Goal: Register for event/course

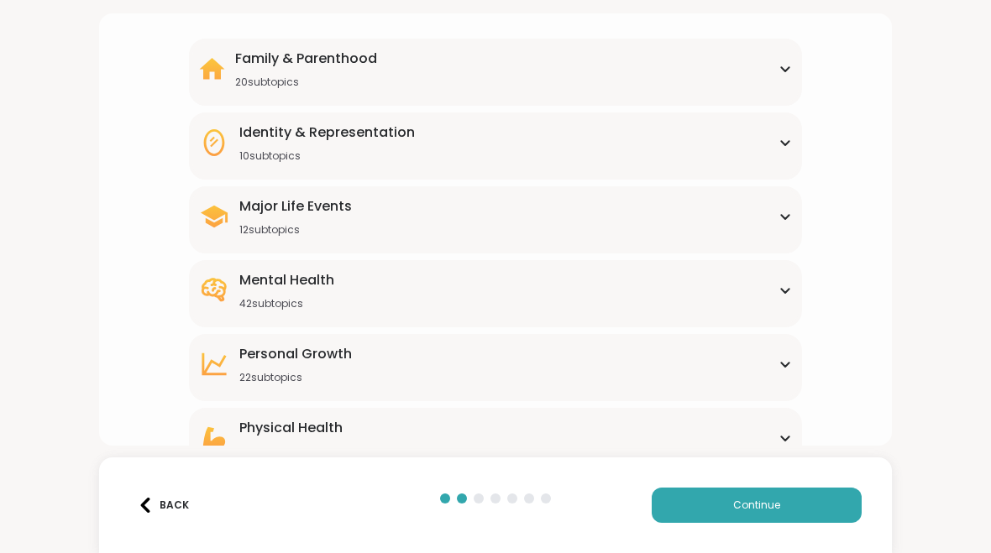
scroll to position [162, 0]
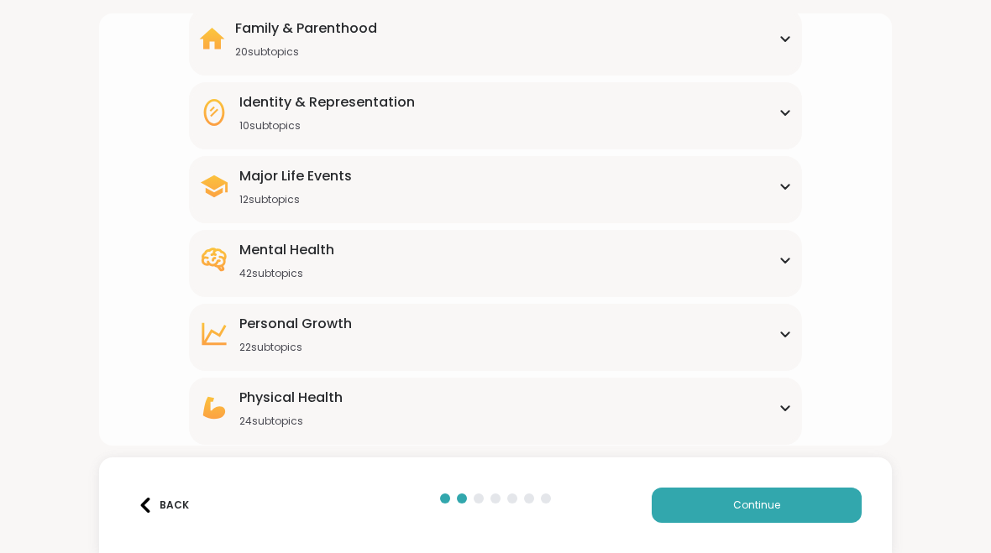
click at [790, 282] on div "Mental Health 42 subtopics Academic stress Addiction [MEDICAL_DATA] Aging Anxie…" at bounding box center [495, 263] width 613 height 67
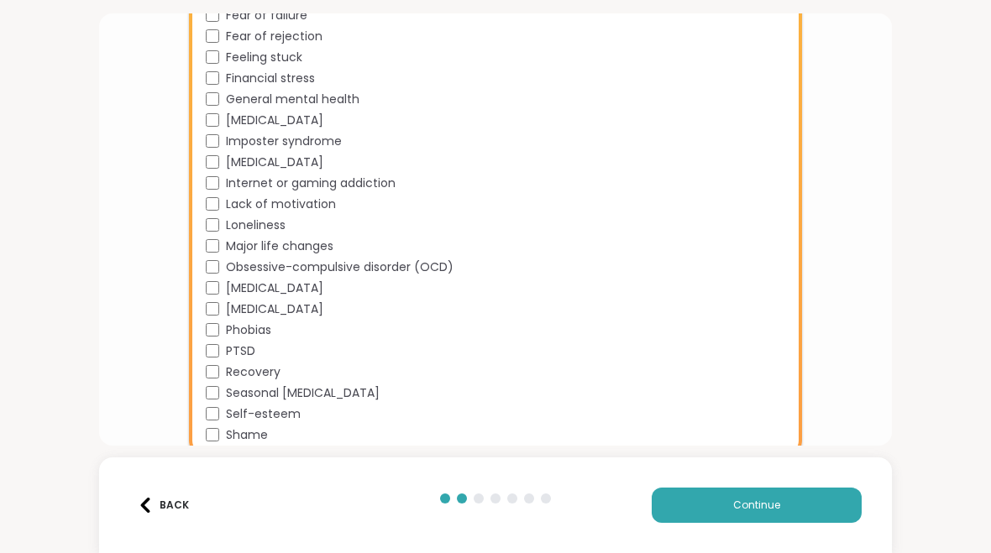
scroll to position [840, 0]
click at [246, 359] on span "PTSD" at bounding box center [240, 353] width 29 height 18
click at [251, 340] on span "Phobias" at bounding box center [248, 332] width 45 height 18
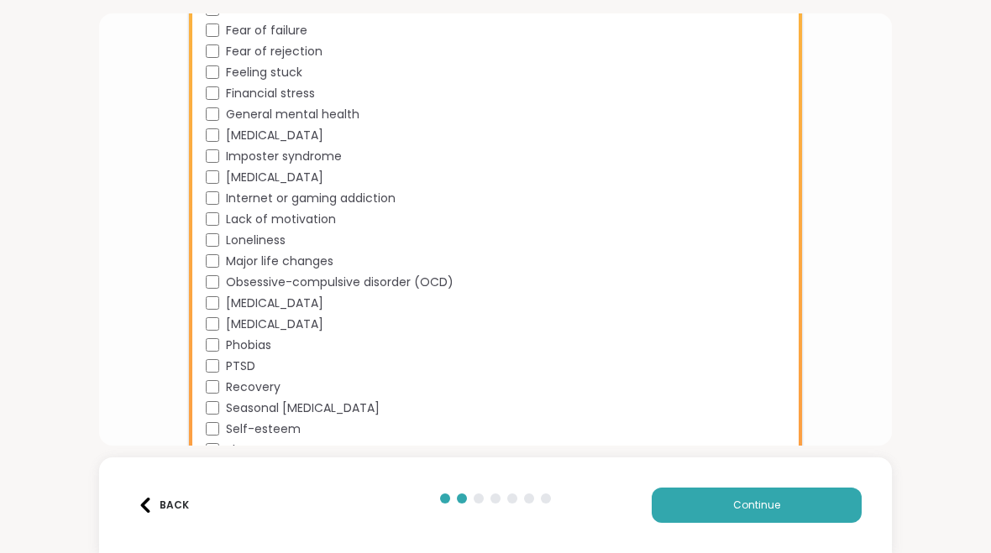
scroll to position [822, 0]
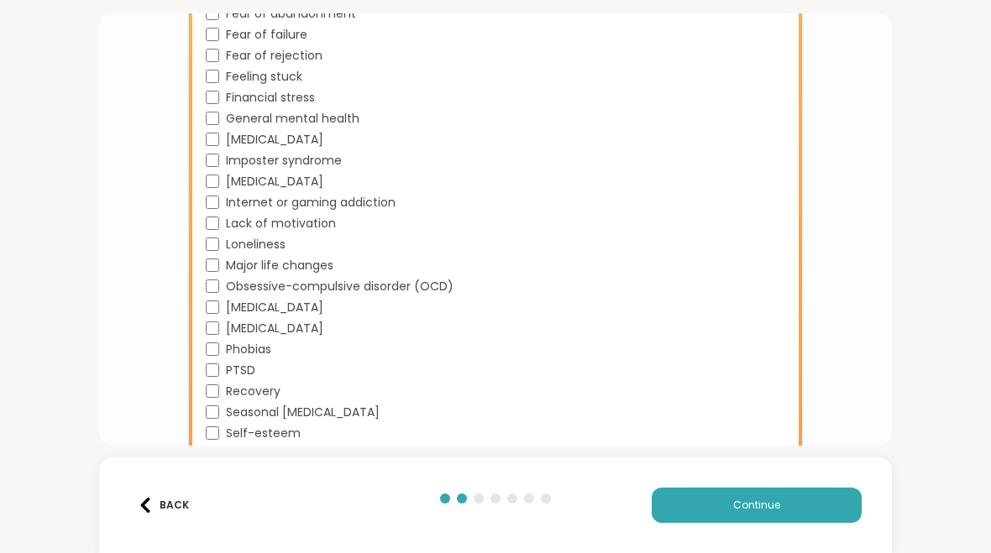
click at [273, 315] on span "[MEDICAL_DATA]" at bounding box center [274, 308] width 97 height 18
click at [314, 273] on span "Major life changes" at bounding box center [280, 266] width 108 height 18
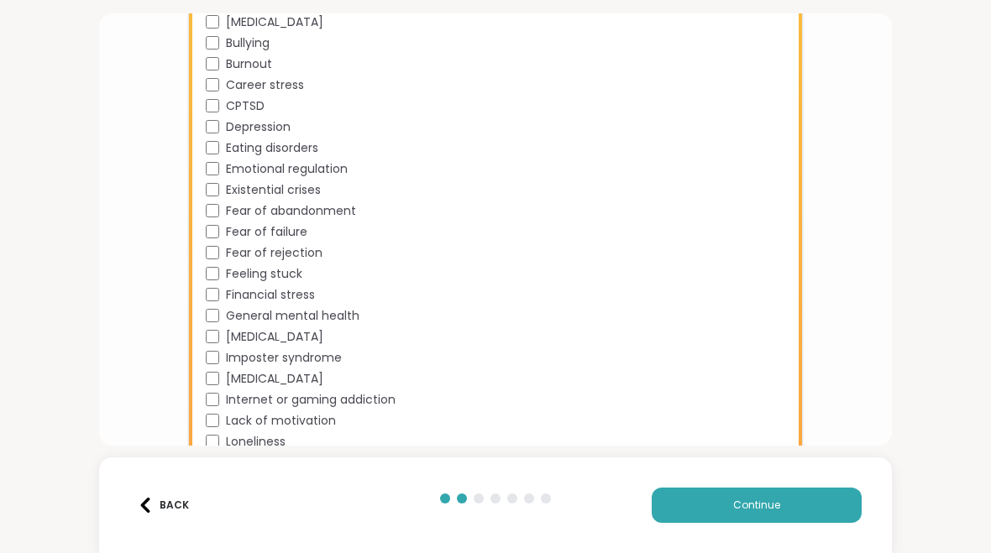
scroll to position [622, 0]
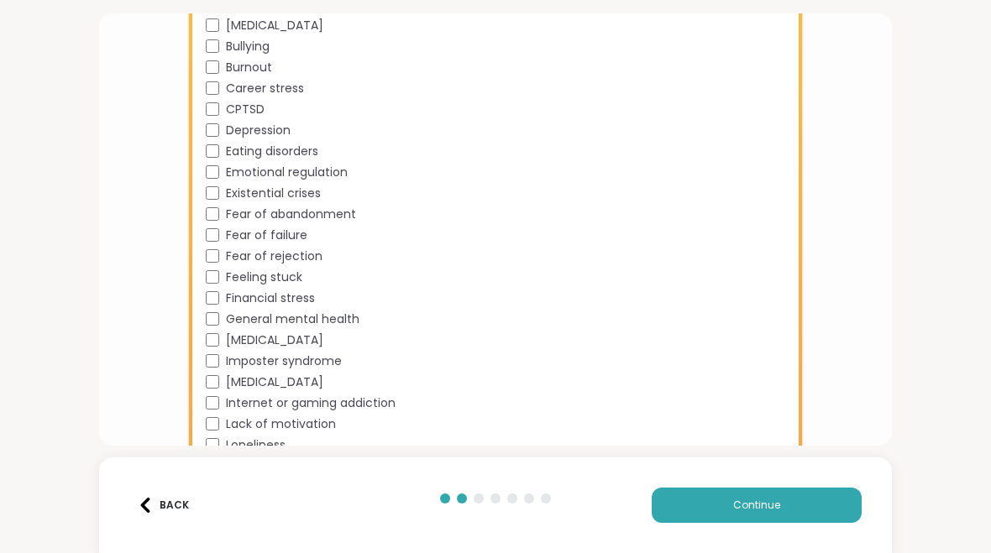
click at [274, 305] on span "Financial stress" at bounding box center [270, 299] width 89 height 18
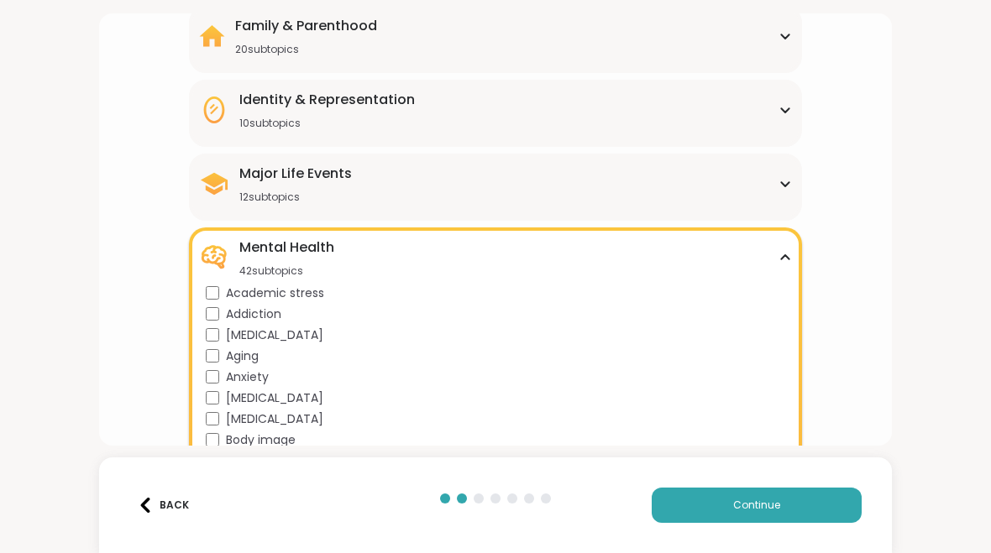
scroll to position [165, 0]
click at [782, 266] on div "Mental Health 42 subtopics" at bounding box center [495, 257] width 593 height 40
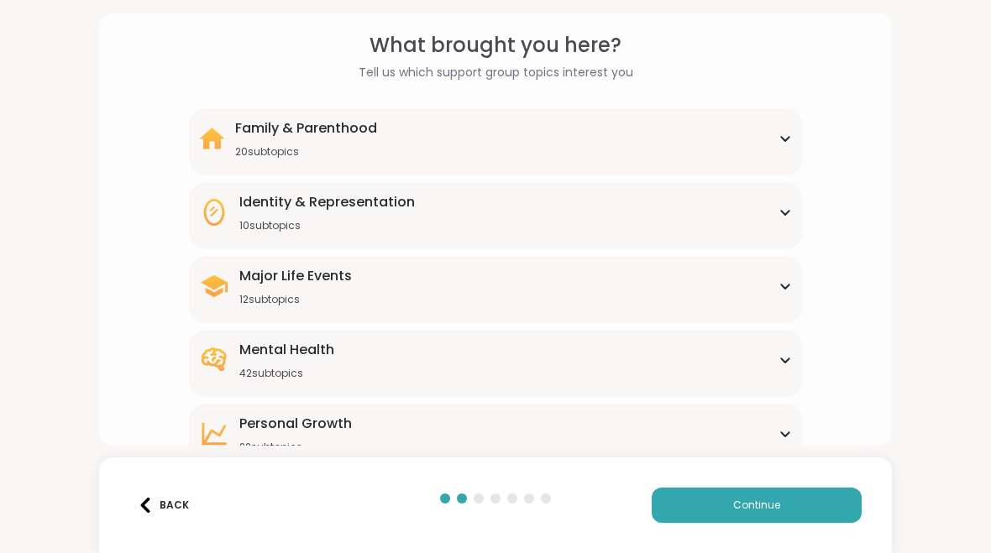
scroll to position [50, 0]
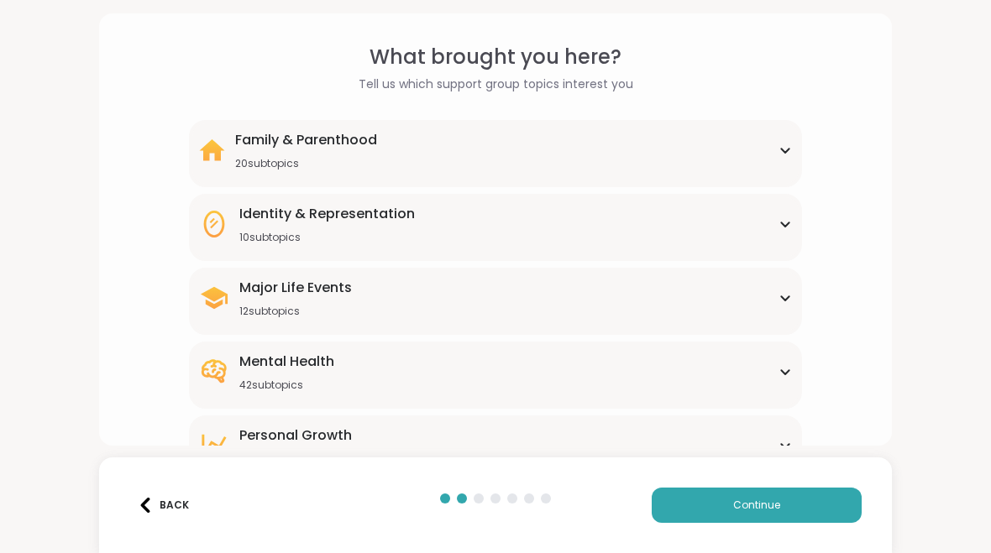
click at [800, 133] on div "Family & Parenthood 20 subtopics Adoption Adoption post-placement Attachment is…" at bounding box center [495, 153] width 613 height 67
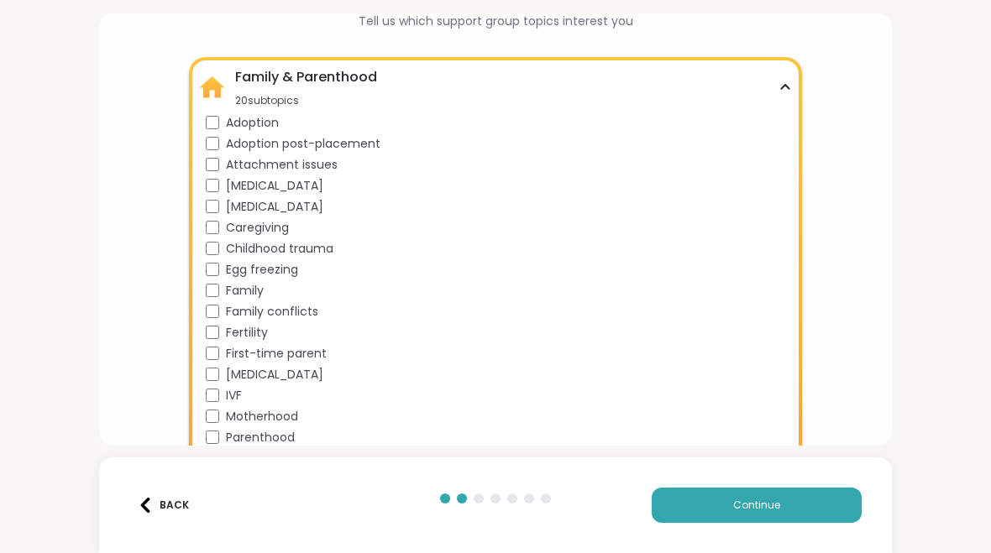
scroll to position [120, 0]
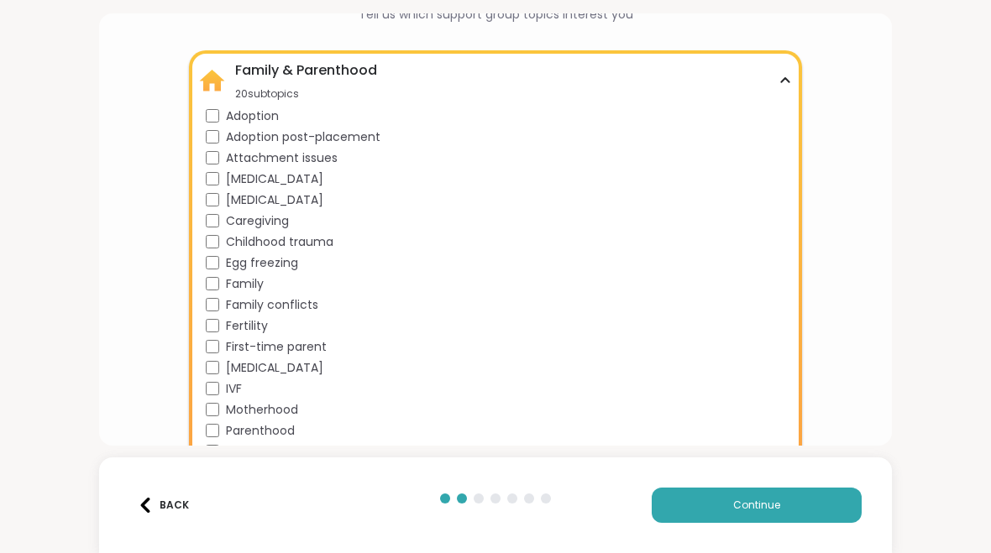
click at [786, 81] on icon at bounding box center [785, 80] width 13 height 8
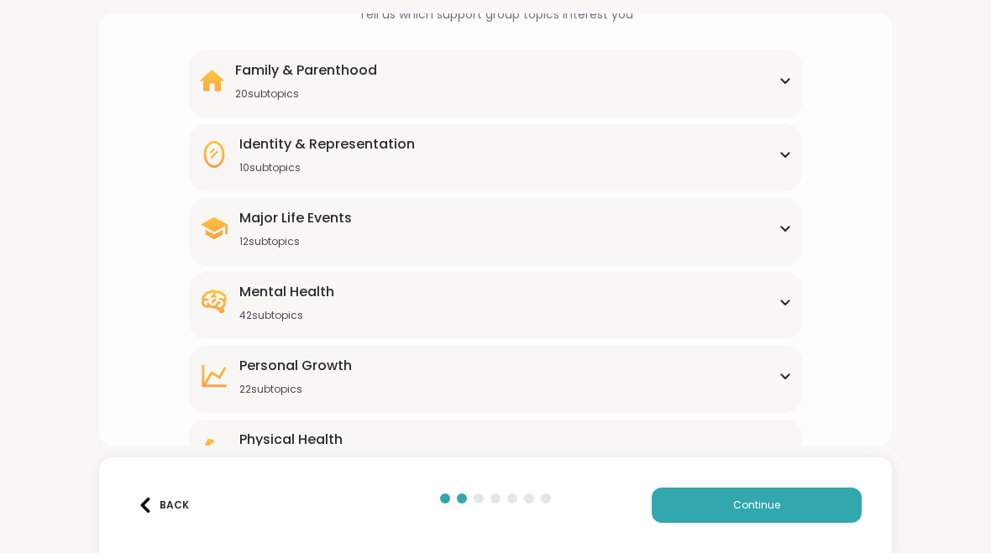
click at [773, 177] on div "Identity & Representation 10 subtopics BIPOC Support Cultural adjustment Gender…" at bounding box center [495, 157] width 613 height 67
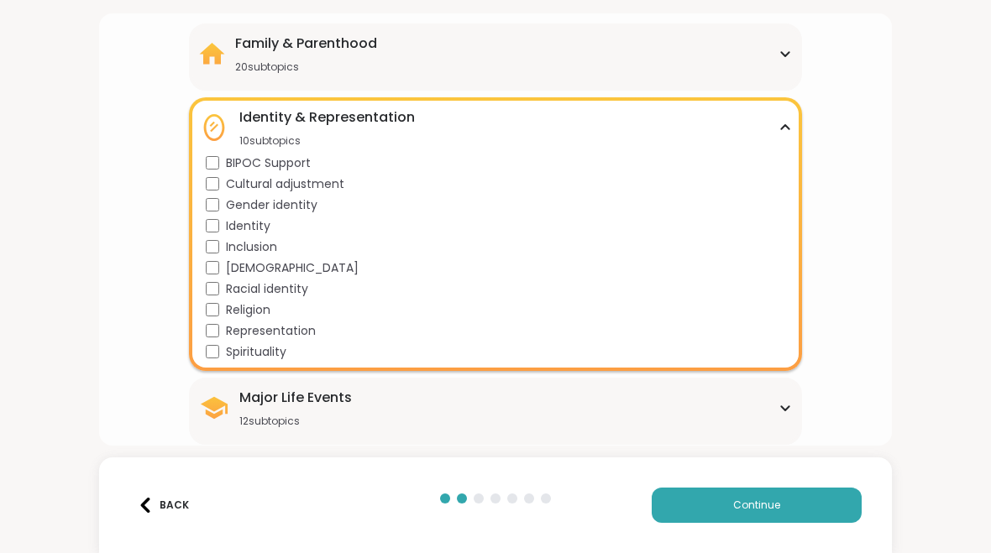
scroll to position [146, 0]
click at [786, 134] on div "Identity & Representation 10 subtopics" at bounding box center [495, 128] width 593 height 40
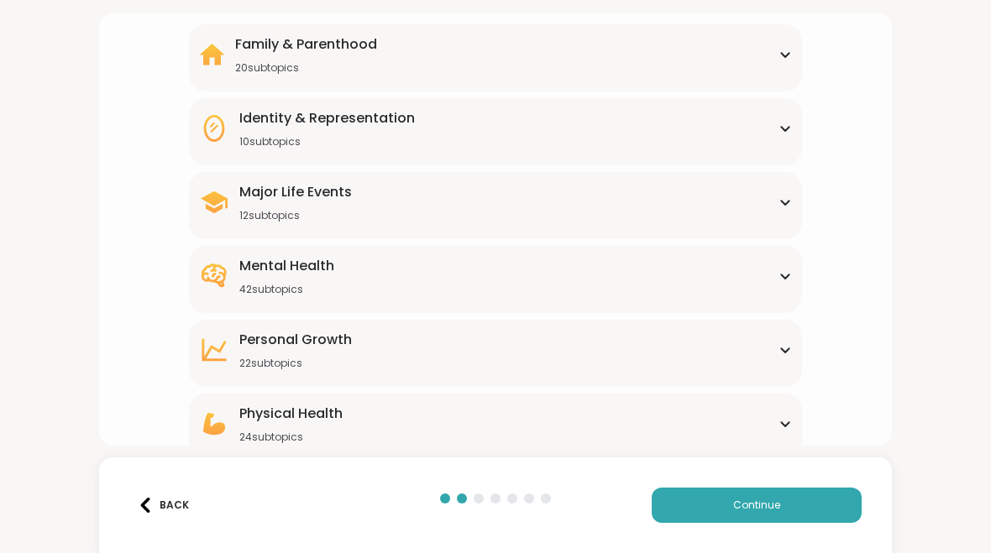
click at [783, 214] on div "Major Life Events 12 subtopics" at bounding box center [495, 202] width 593 height 40
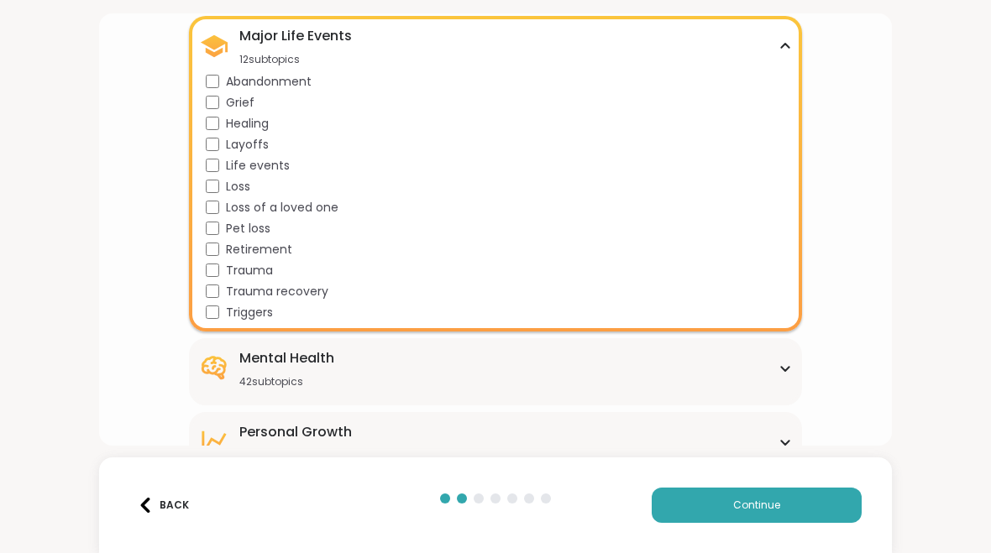
scroll to position [300, 0]
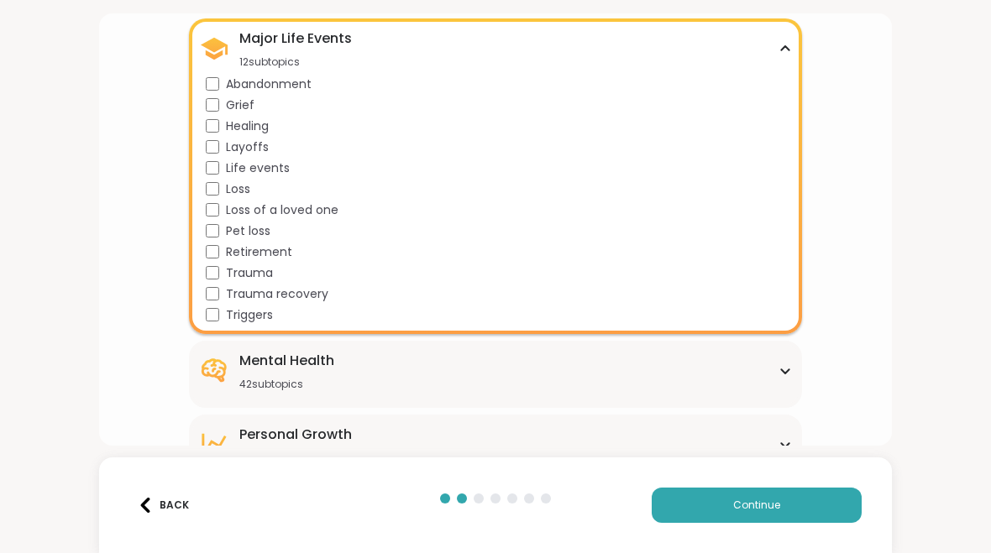
click at [783, 38] on div "Major Life Events 12 subtopics" at bounding box center [495, 49] width 593 height 40
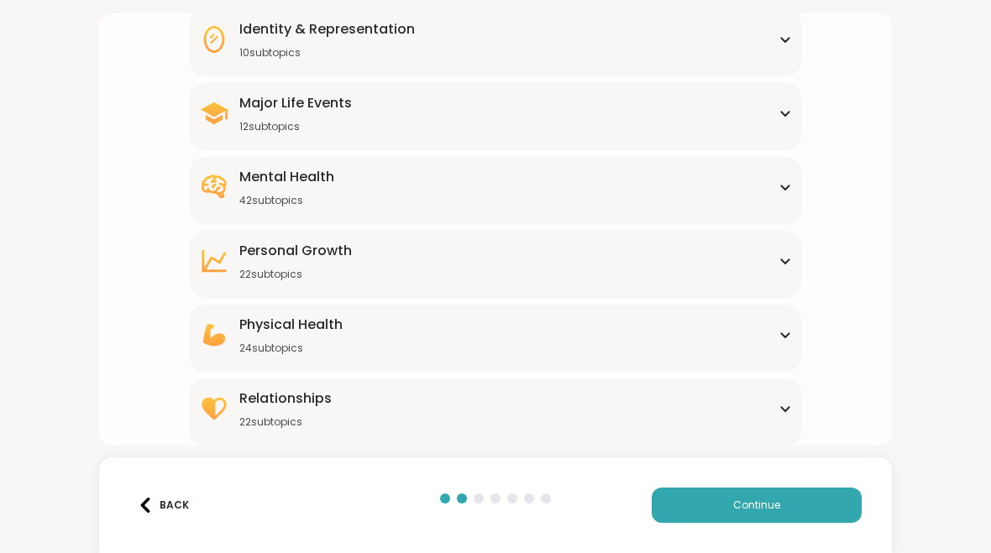
scroll to position [235, 0]
click at [779, 269] on div "[MEDICAL_DATA] 22 subtopics" at bounding box center [495, 261] width 593 height 40
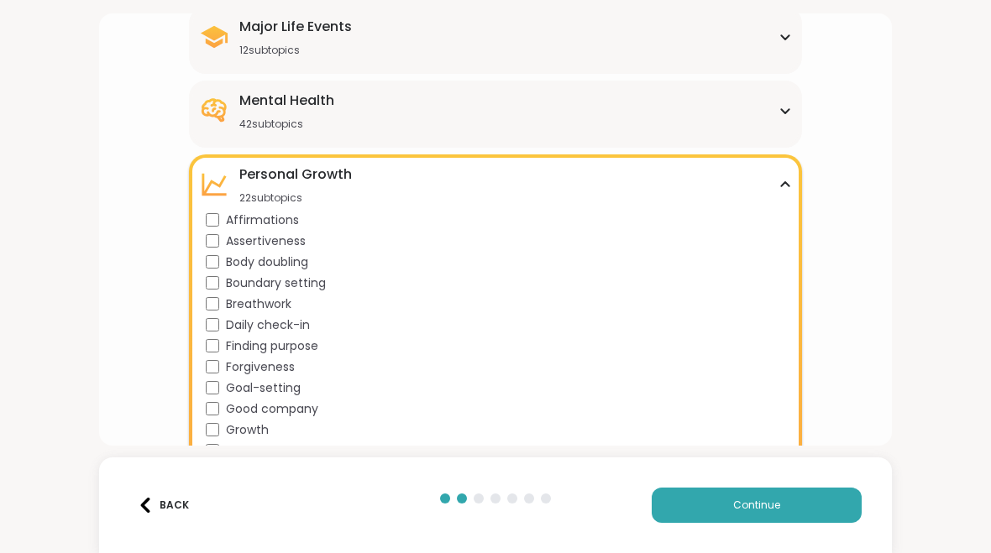
scroll to position [313, 0]
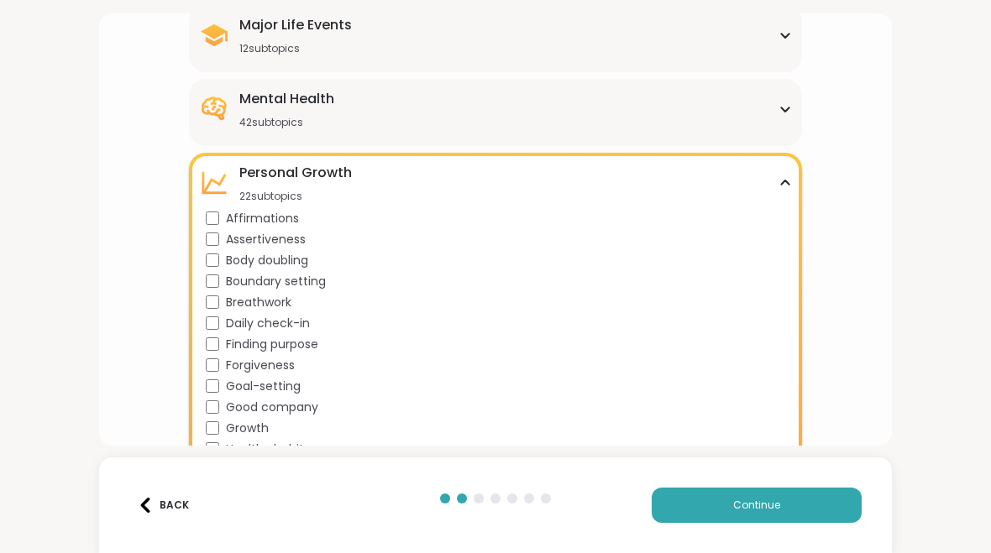
click at [247, 359] on span "Forgiveness" at bounding box center [260, 366] width 69 height 18
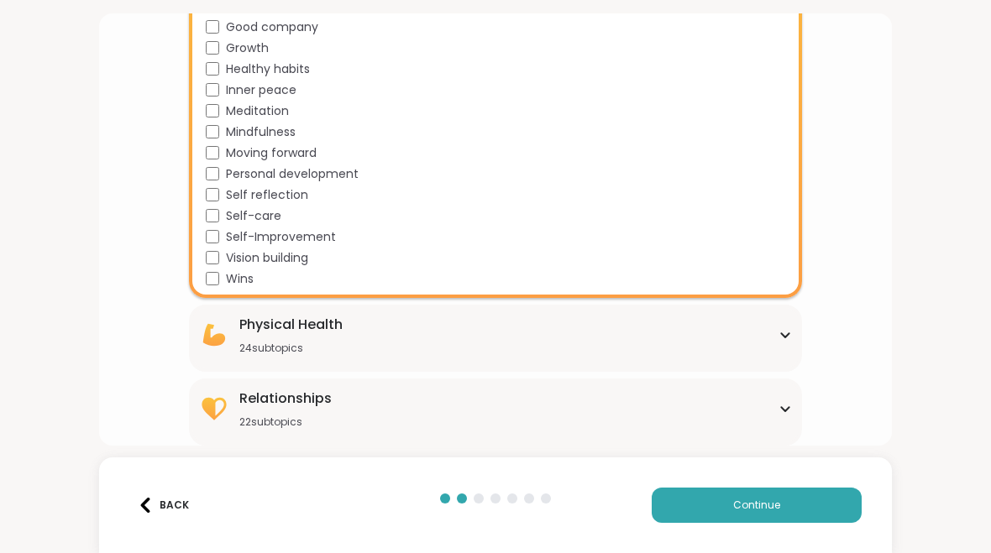
scroll to position [694, 0]
click at [784, 342] on div "Physical Health 24 subtopics" at bounding box center [495, 335] width 593 height 40
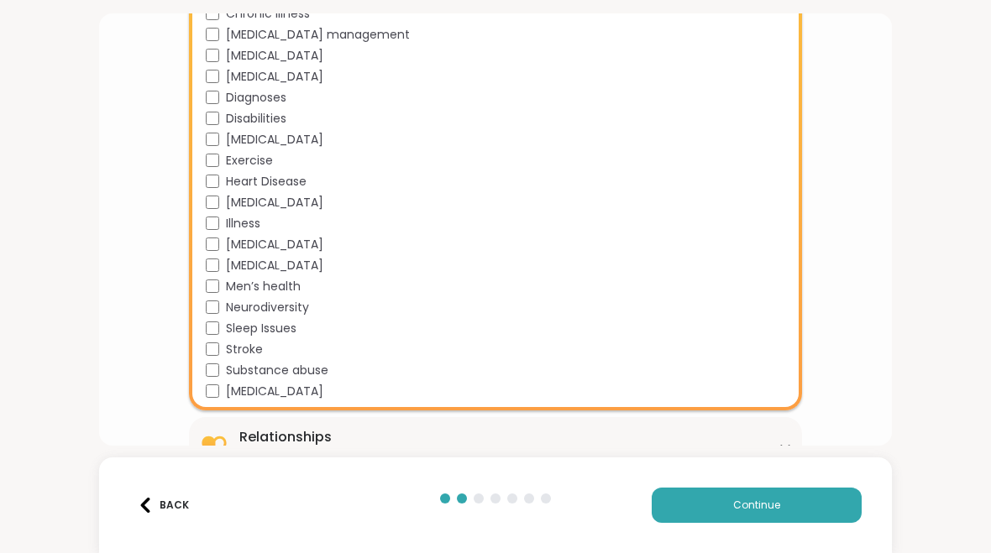
scroll to position [1161, 0]
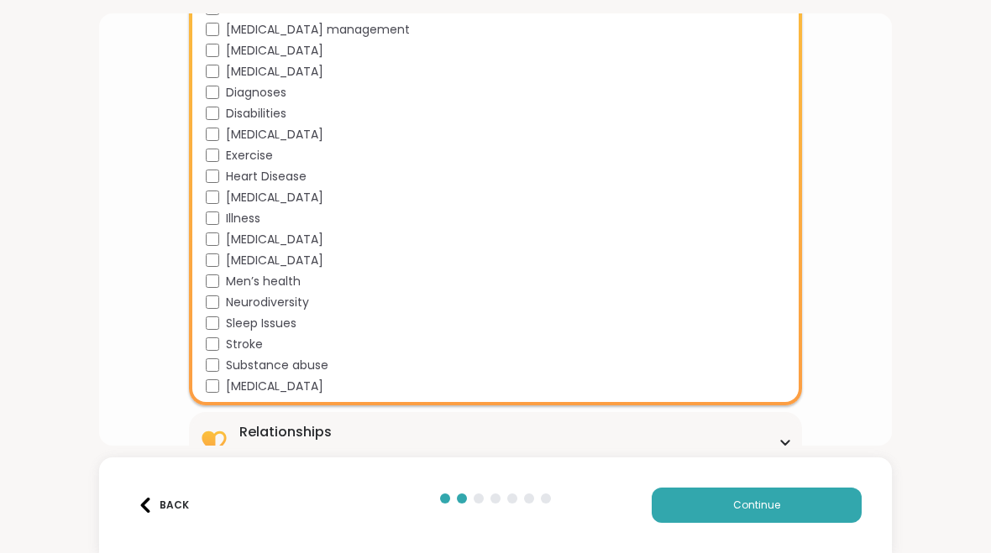
click at [296, 311] on span "Neurodiversity" at bounding box center [267, 303] width 83 height 18
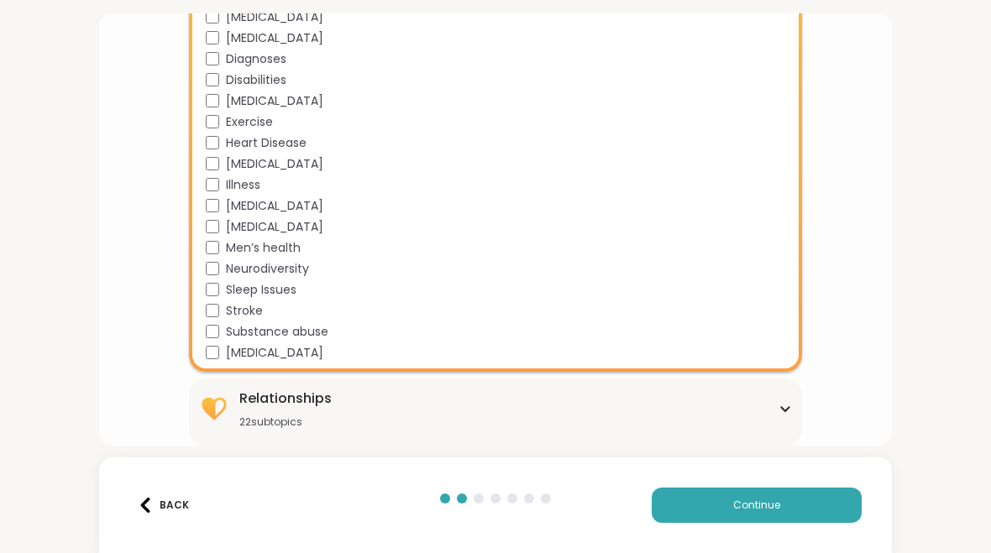
scroll to position [1194, 0]
click at [783, 415] on div "Relationships 22 subtopics" at bounding box center [495, 409] width 593 height 40
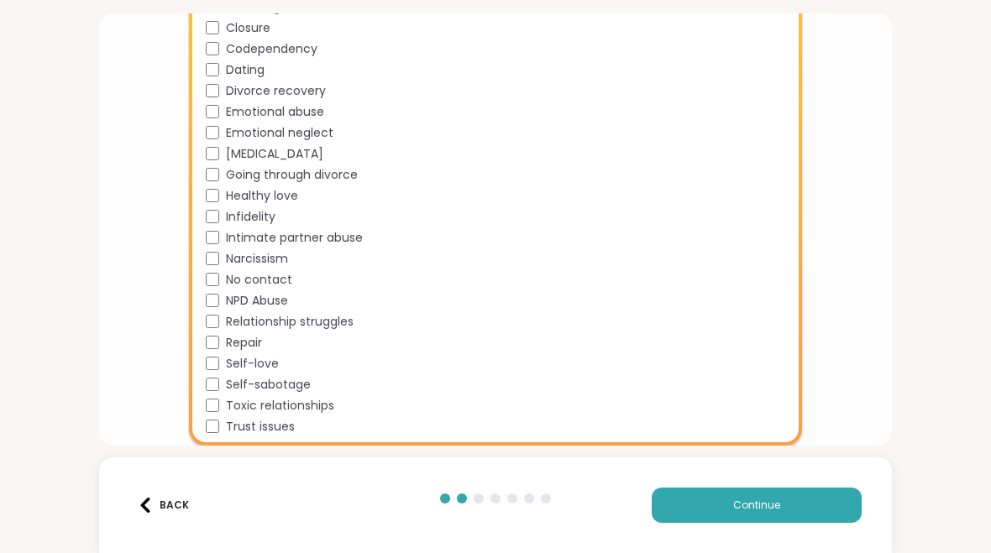
scroll to position [1653, 0]
click at [797, 505] on button "Continue" at bounding box center [757, 505] width 210 height 35
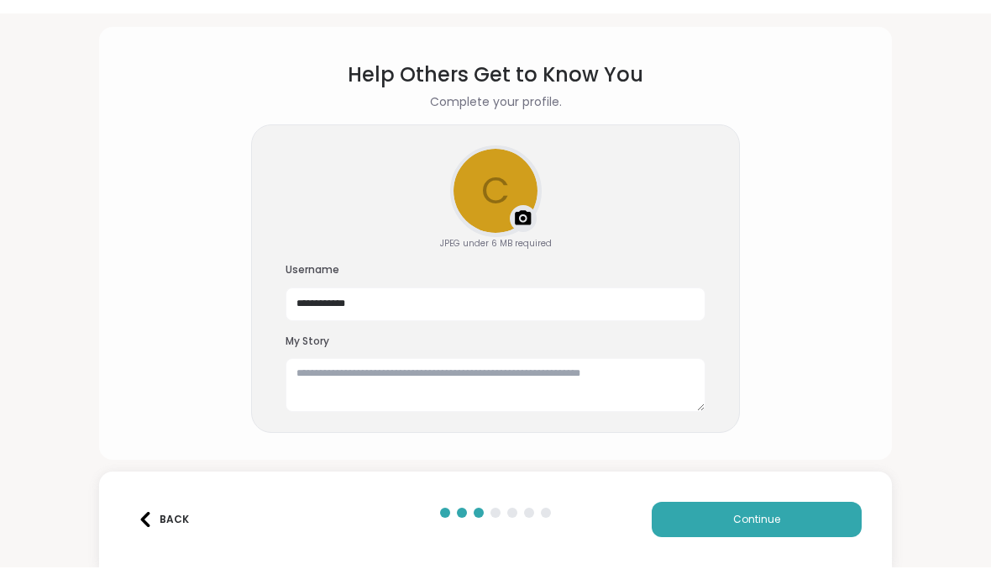
scroll to position [45, 0]
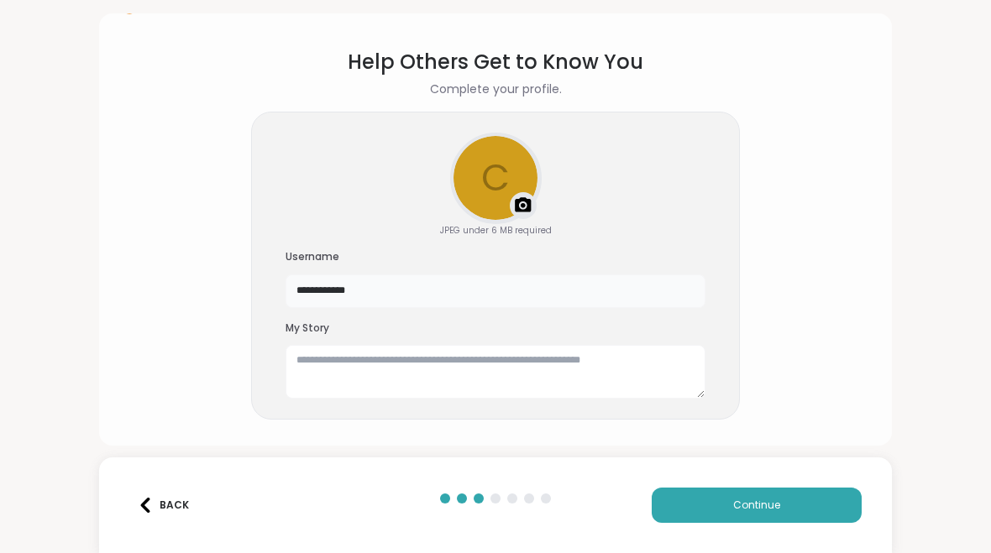
click at [368, 302] on input "**********" at bounding box center [496, 292] width 420 height 34
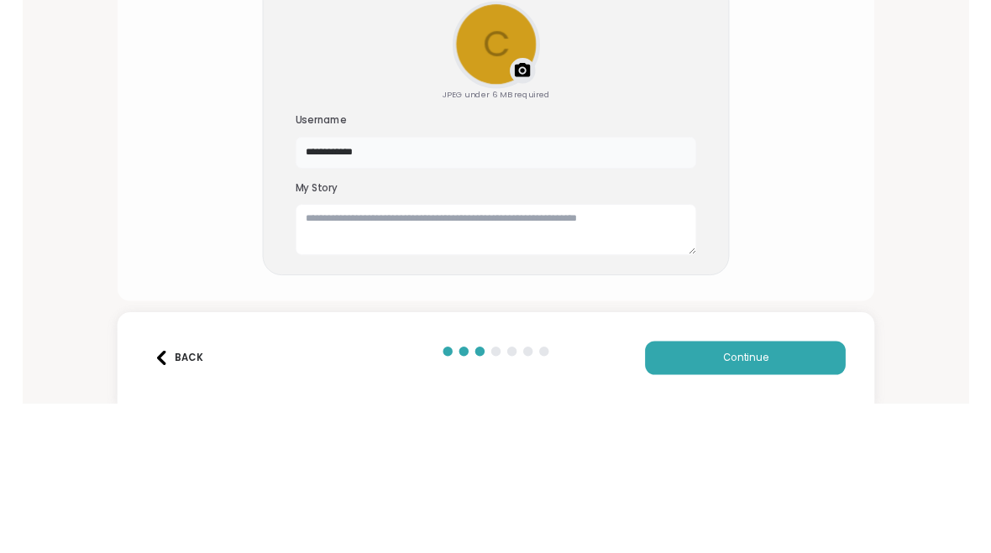
scroll to position [19, 0]
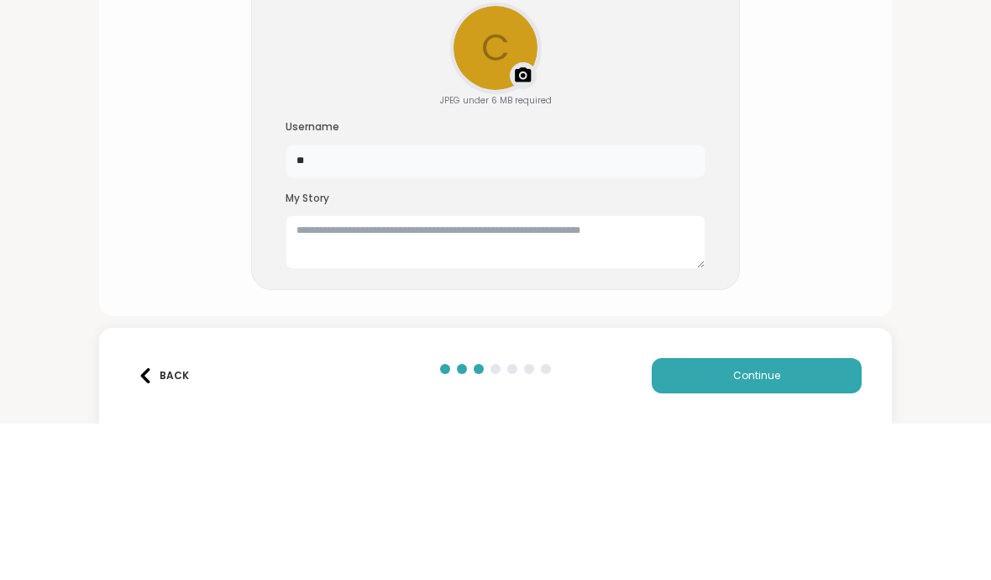
type input "*"
type input "********"
click at [947, 170] on div "Help Others Get to Know You Complete your profile. c Upload a profile photo JPE…" at bounding box center [495, 290] width 991 height 580
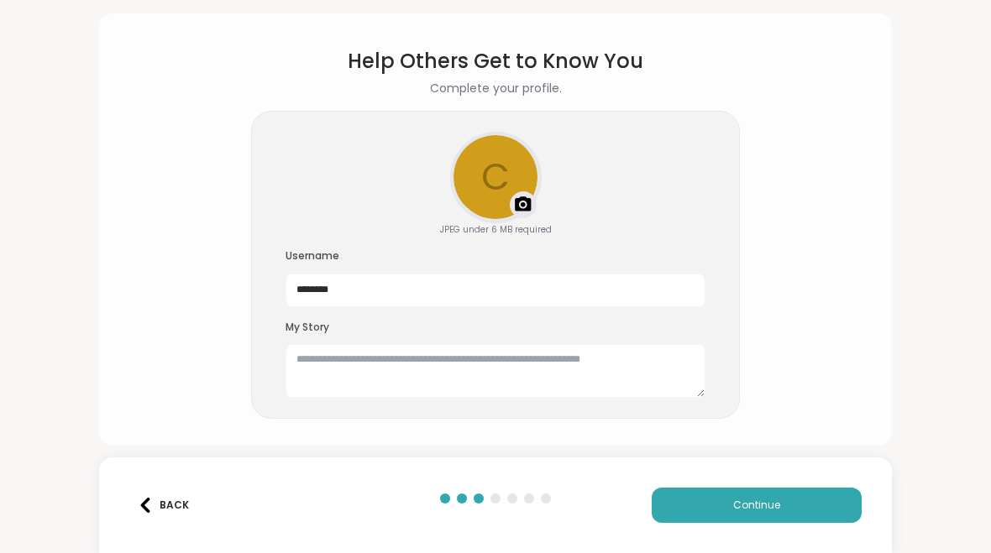
click at [746, 500] on span "Continue" at bounding box center [756, 505] width 47 height 15
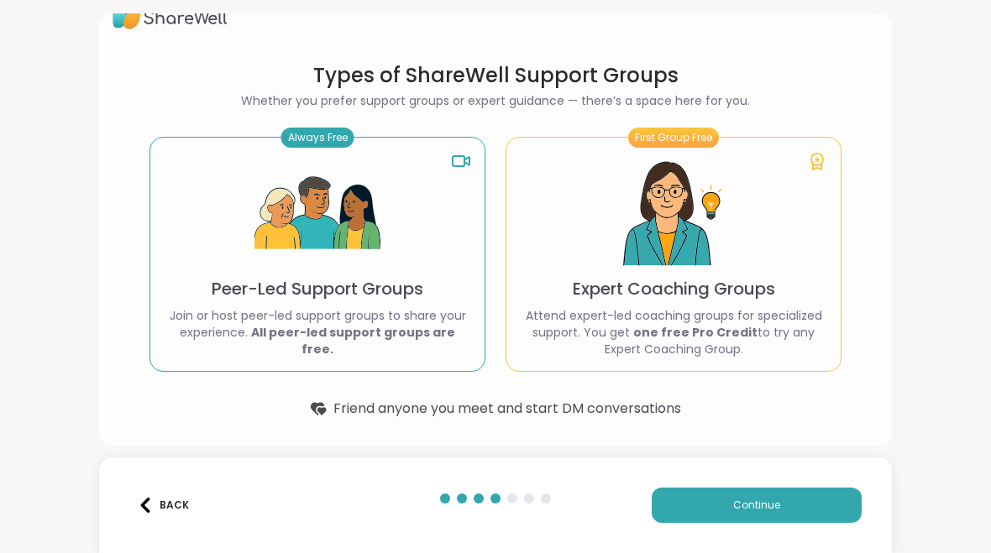
click at [200, 303] on div "Always Free Peer-Led Support Groups Join or host peer-led support groups to sha…" at bounding box center [317, 254] width 336 height 235
click at [756, 513] on button "Continue" at bounding box center [757, 505] width 210 height 35
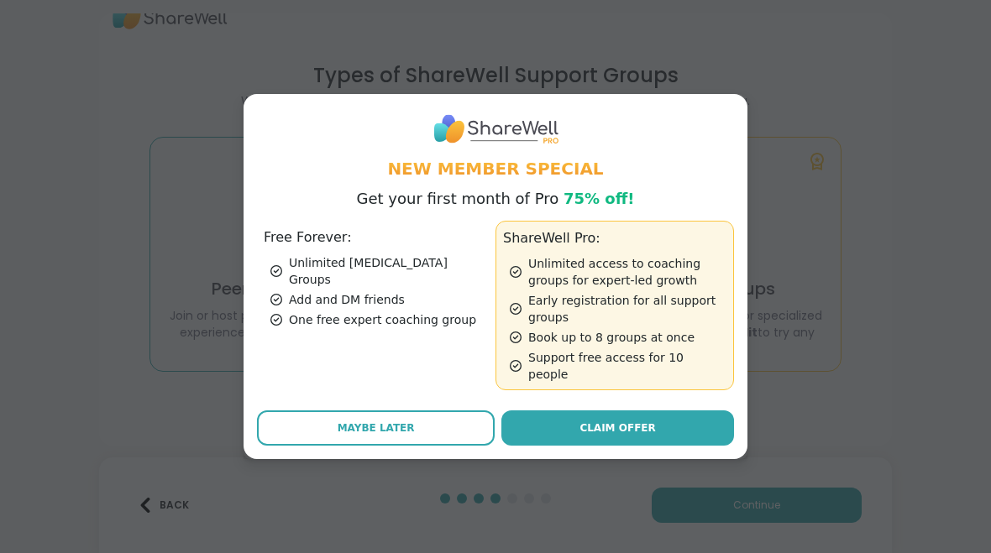
click at [306, 429] on button "Maybe Later" at bounding box center [376, 428] width 238 height 35
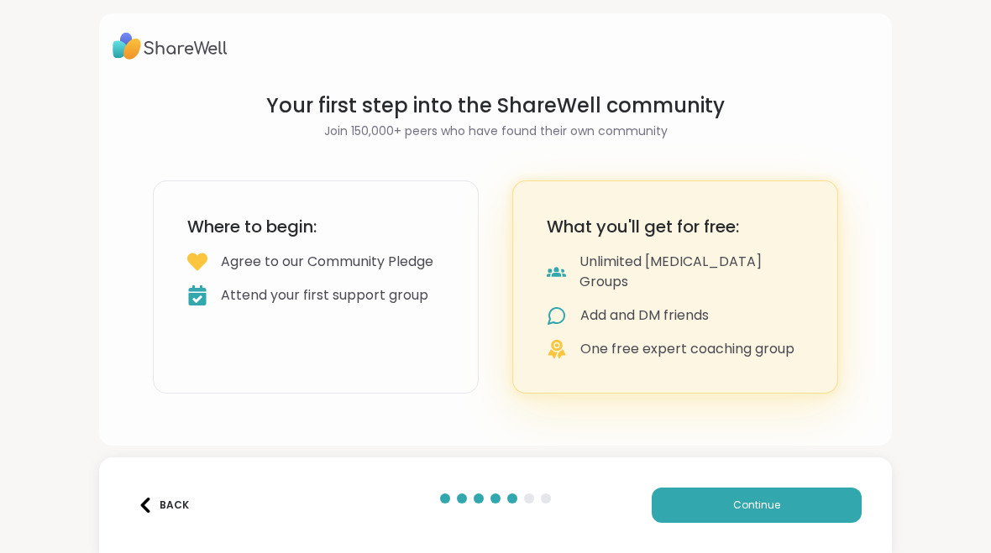
scroll to position [0, 0]
click at [203, 306] on icon at bounding box center [198, 296] width 18 height 20
click at [769, 511] on span "Continue" at bounding box center [756, 505] width 47 height 15
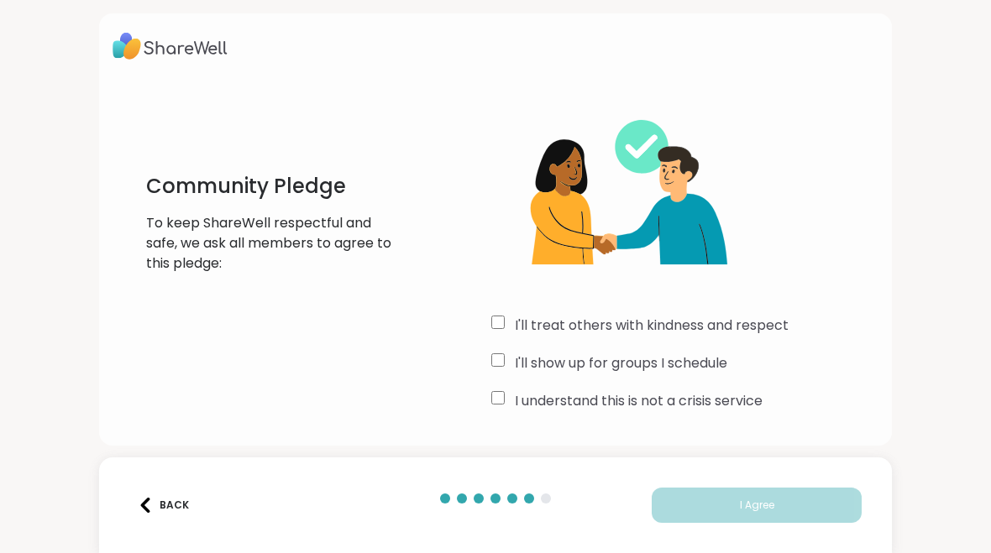
click at [731, 335] on label "I'll treat others with kindness and respect" at bounding box center [652, 326] width 274 height 20
click at [700, 372] on label "I'll show up for groups I schedule" at bounding box center [621, 364] width 212 height 20
click at [721, 408] on label "I understand this is not a crisis service" at bounding box center [639, 401] width 248 height 20
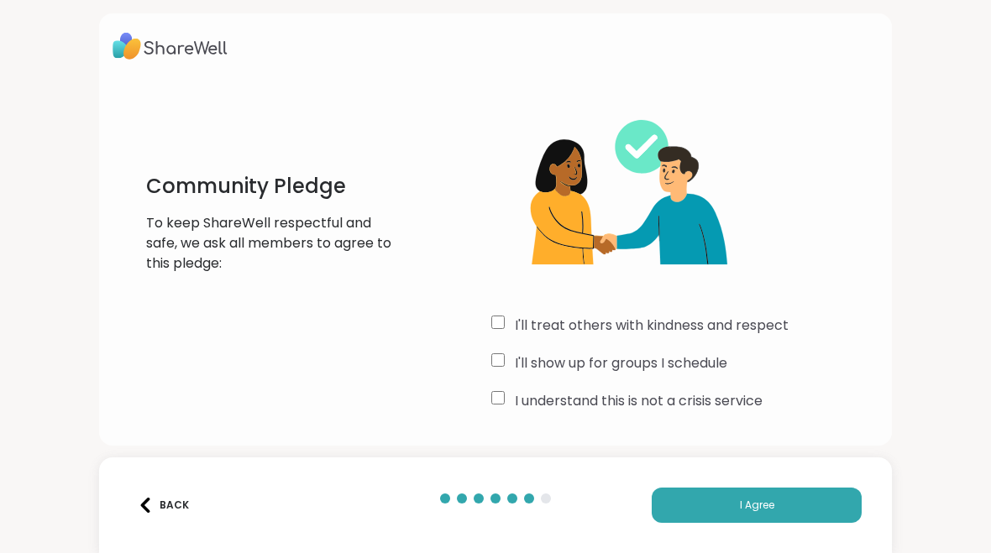
click at [741, 511] on span "I Agree" at bounding box center [757, 505] width 34 height 15
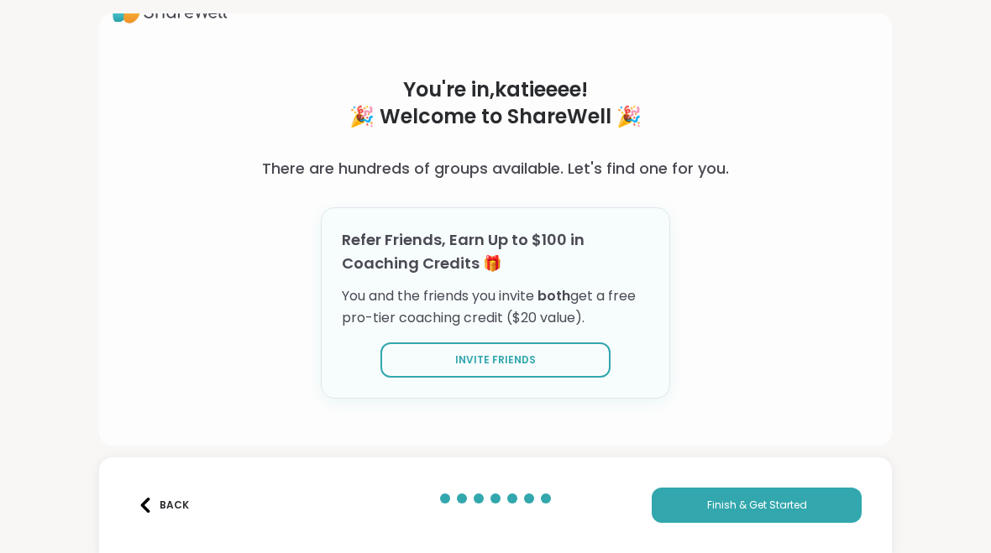
scroll to position [36, 0]
click at [740, 516] on button "Finish & Get Started" at bounding box center [757, 505] width 210 height 35
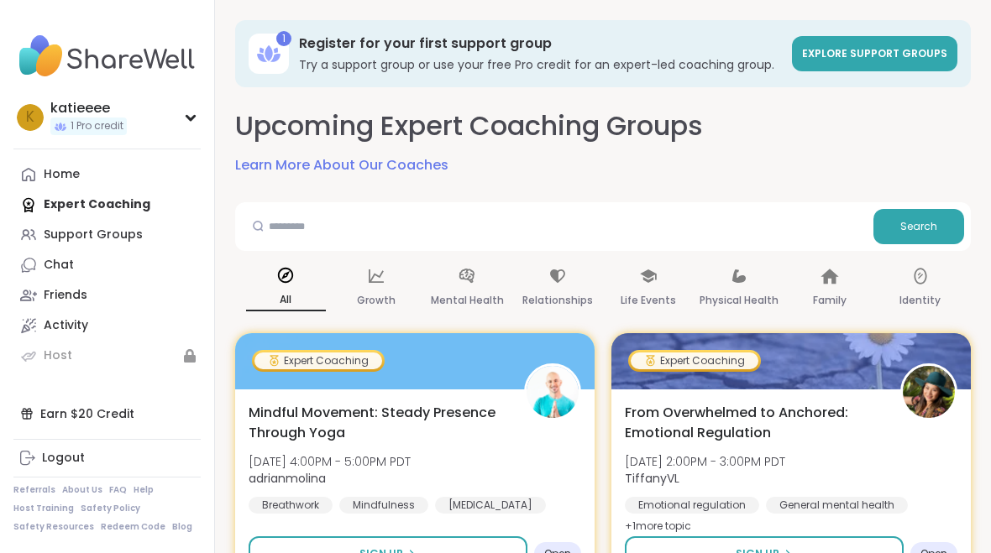
click at [81, 241] on div "Support Groups" at bounding box center [93, 235] width 99 height 17
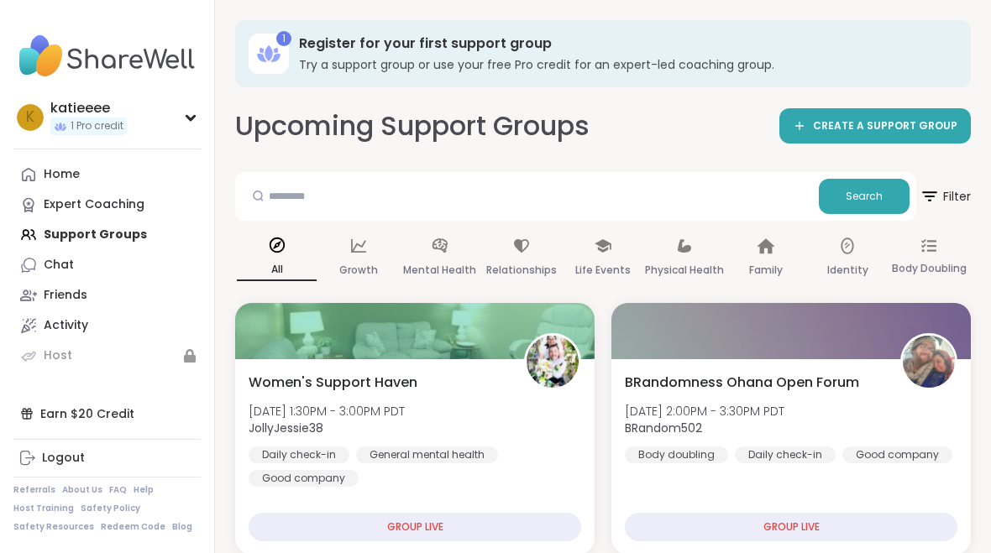
click at [448, 256] on div "Mental Health" at bounding box center [440, 259] width 80 height 62
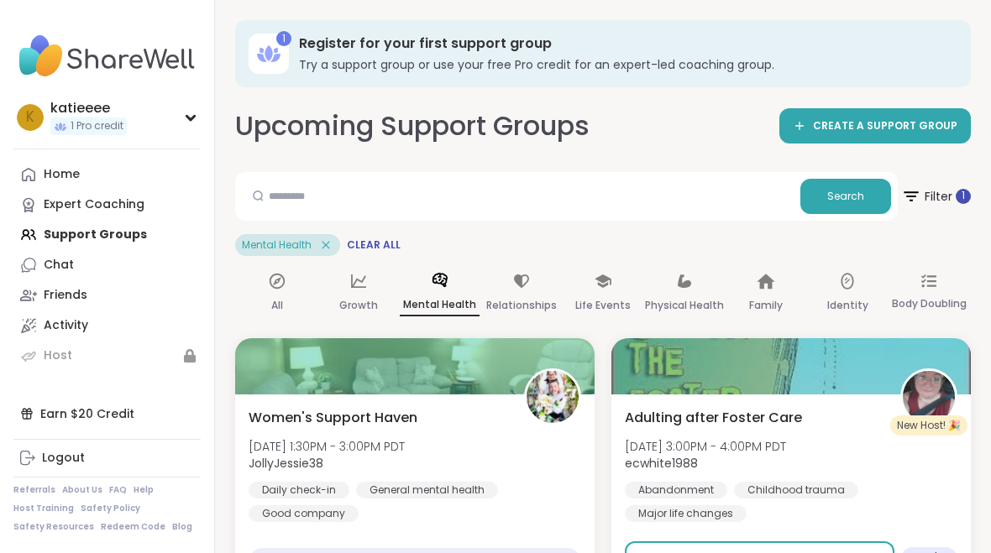
click at [945, 197] on span "Filter 1" at bounding box center [936, 196] width 70 height 40
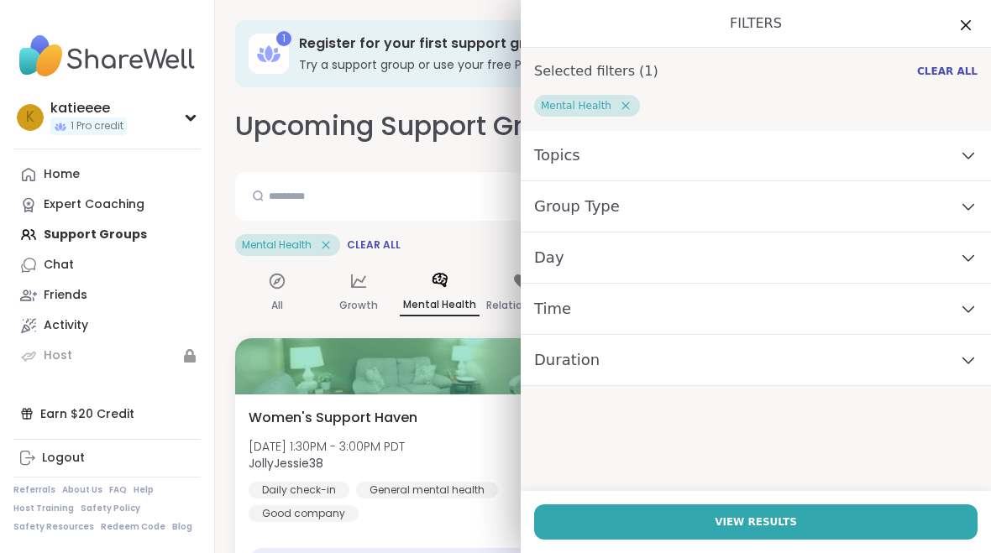
click at [936, 206] on div "Group Type" at bounding box center [756, 206] width 470 height 51
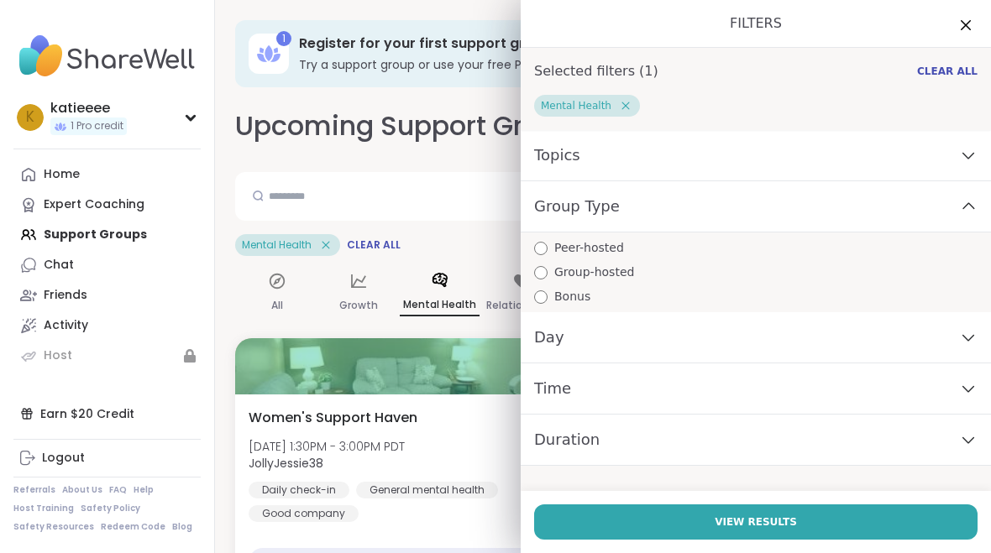
click at [954, 216] on div "Group Type" at bounding box center [756, 206] width 470 height 51
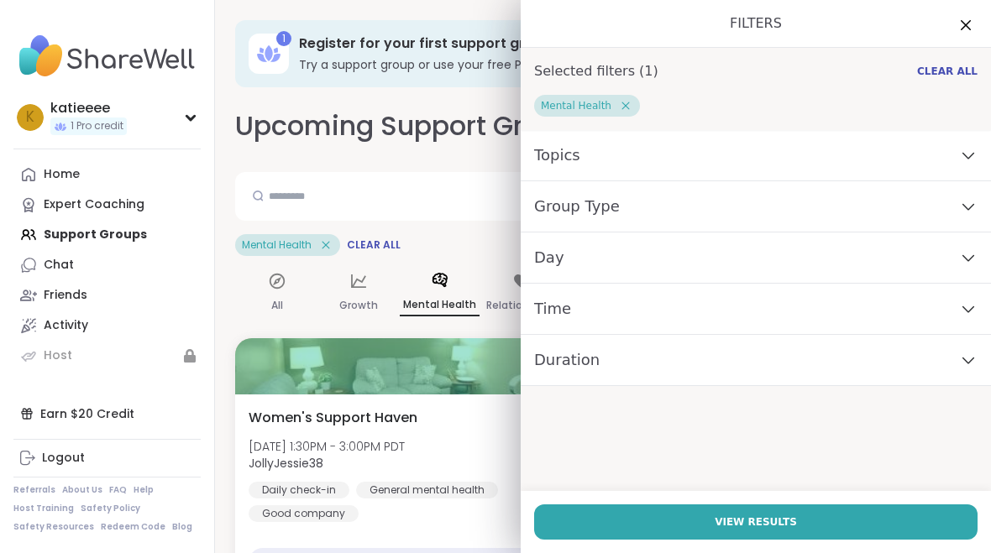
click at [943, 164] on div "Topics" at bounding box center [756, 155] width 470 height 51
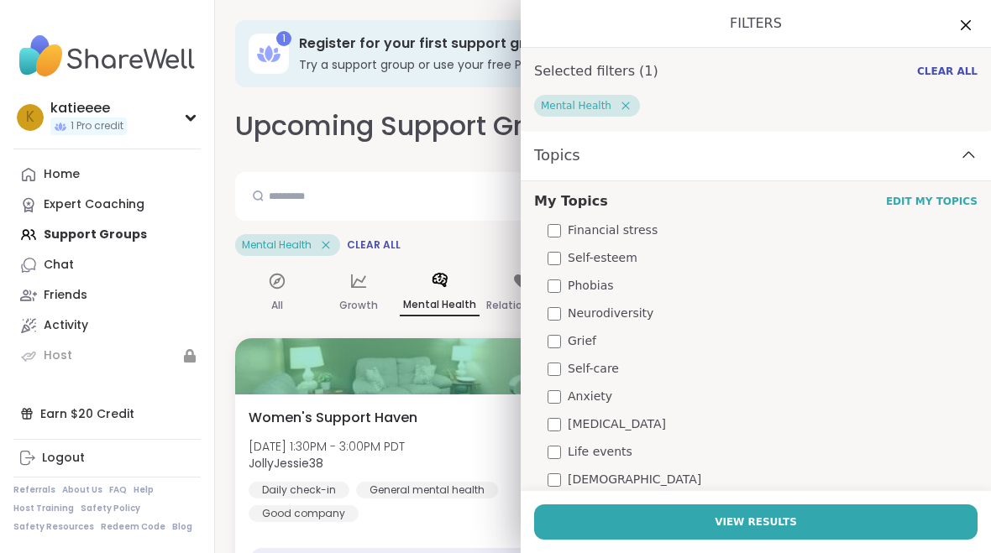
click at [590, 403] on span "Anxiety" at bounding box center [590, 397] width 45 height 18
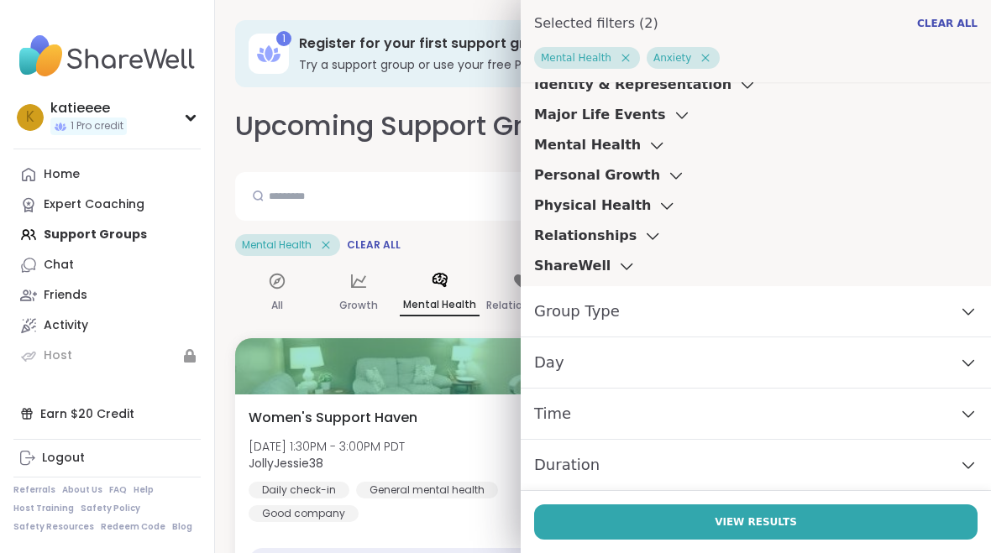
scroll to position [538, 0]
click at [987, 313] on div "Group Type" at bounding box center [756, 311] width 470 height 51
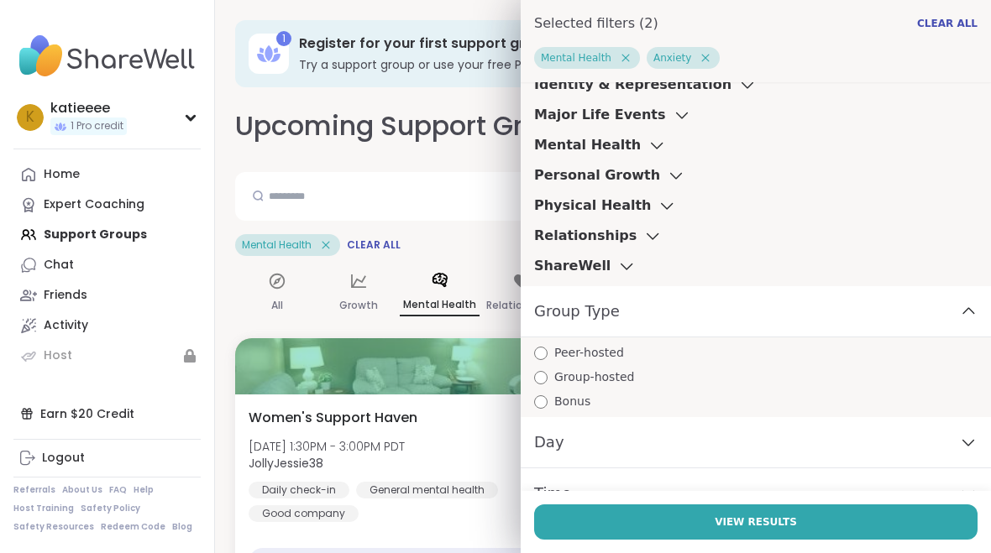
click at [598, 350] on span "Peer-hosted" at bounding box center [589, 353] width 70 height 18
click at [614, 377] on span "Group-hosted" at bounding box center [594, 378] width 80 height 18
click at [614, 357] on span "Peer-hosted" at bounding box center [589, 353] width 70 height 18
click at [714, 369] on div "Group-hosted" at bounding box center [762, 378] width 457 height 18
click at [652, 380] on div "Group-hosted" at bounding box center [762, 378] width 457 height 18
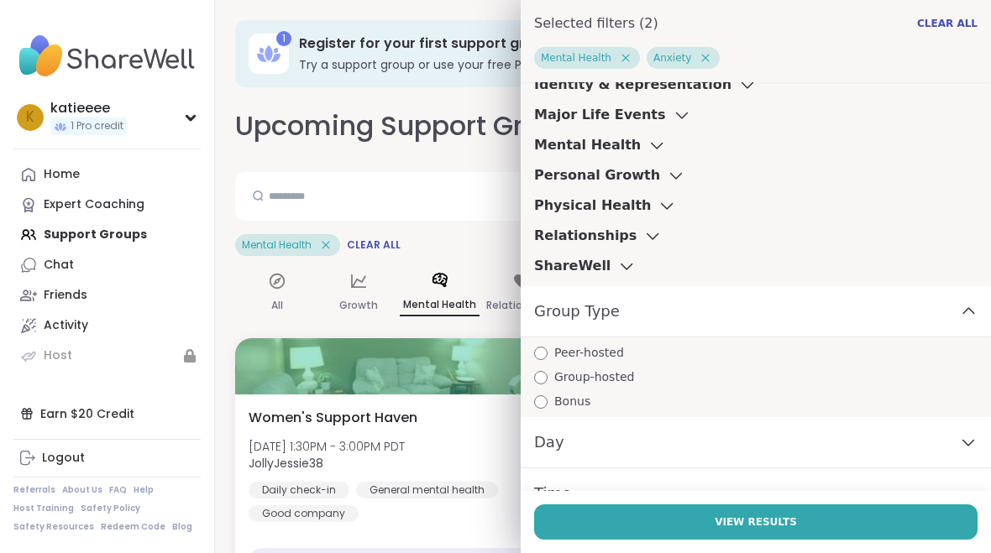
click at [983, 317] on div "Group Type" at bounding box center [756, 311] width 470 height 51
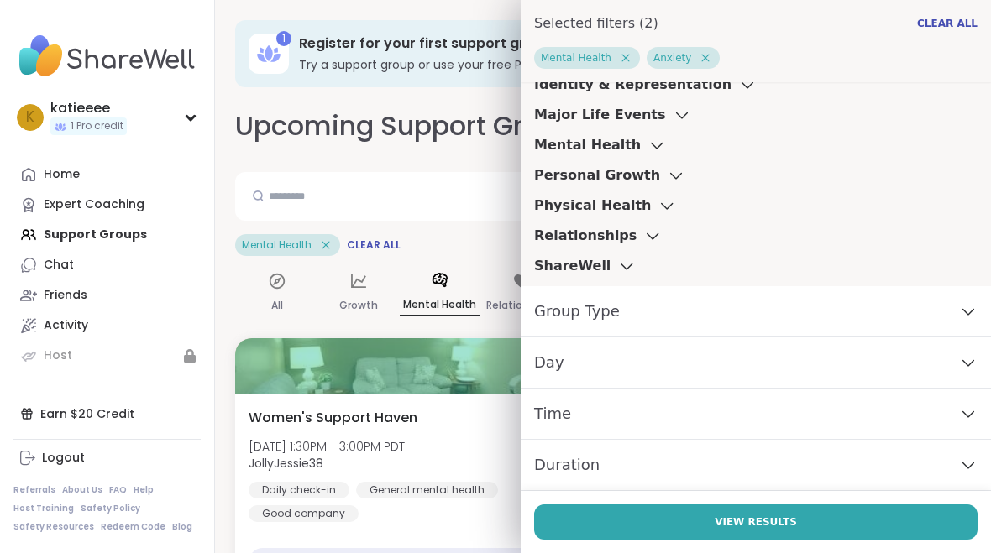
click at [811, 524] on button "View Results" at bounding box center [755, 522] width 443 height 35
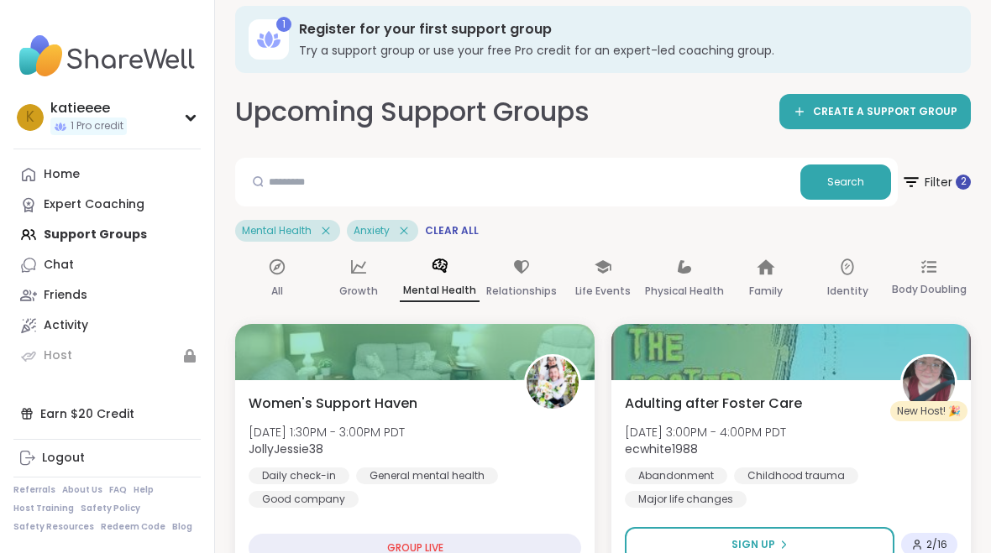
scroll to position [0, 0]
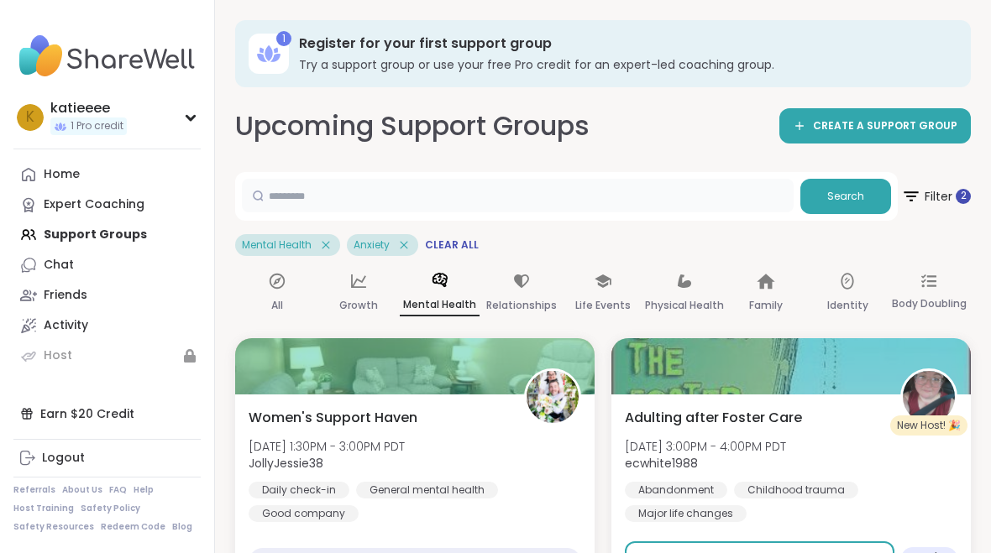
click at [666, 207] on input "text" at bounding box center [518, 196] width 552 height 34
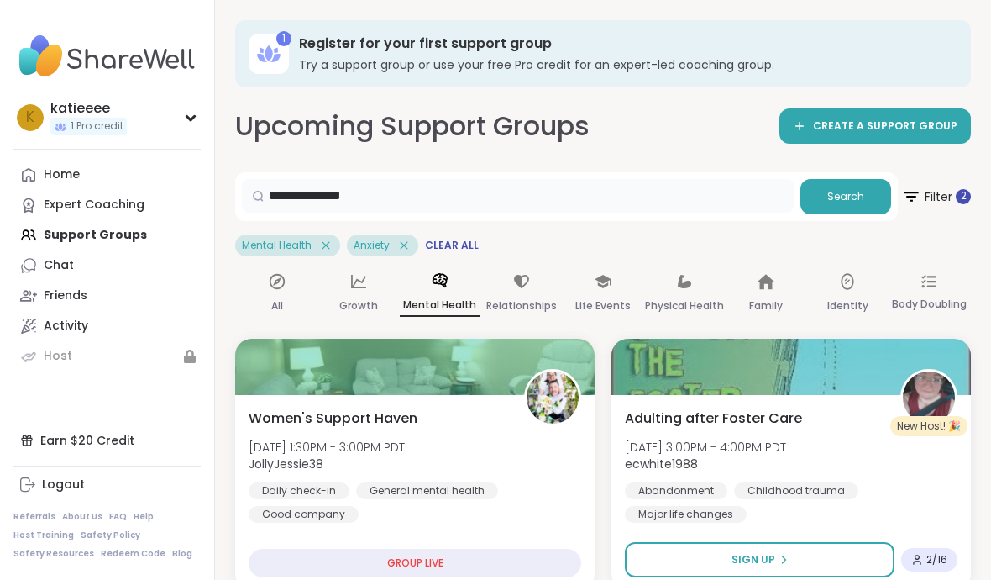
type input "**********"
click at [856, 203] on button "Search" at bounding box center [845, 196] width 91 height 35
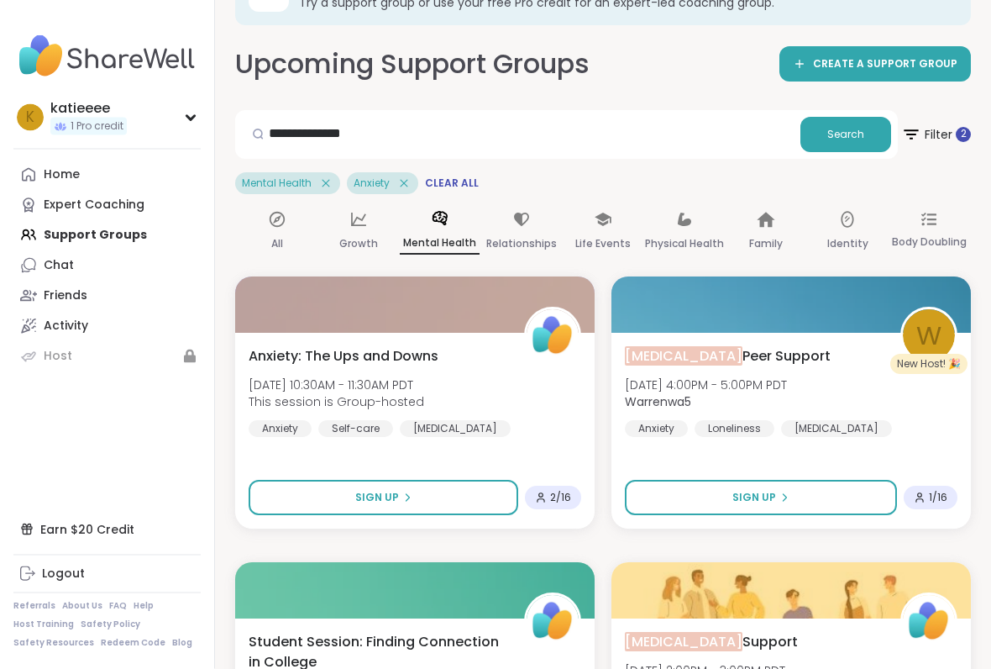
scroll to position [65, 0]
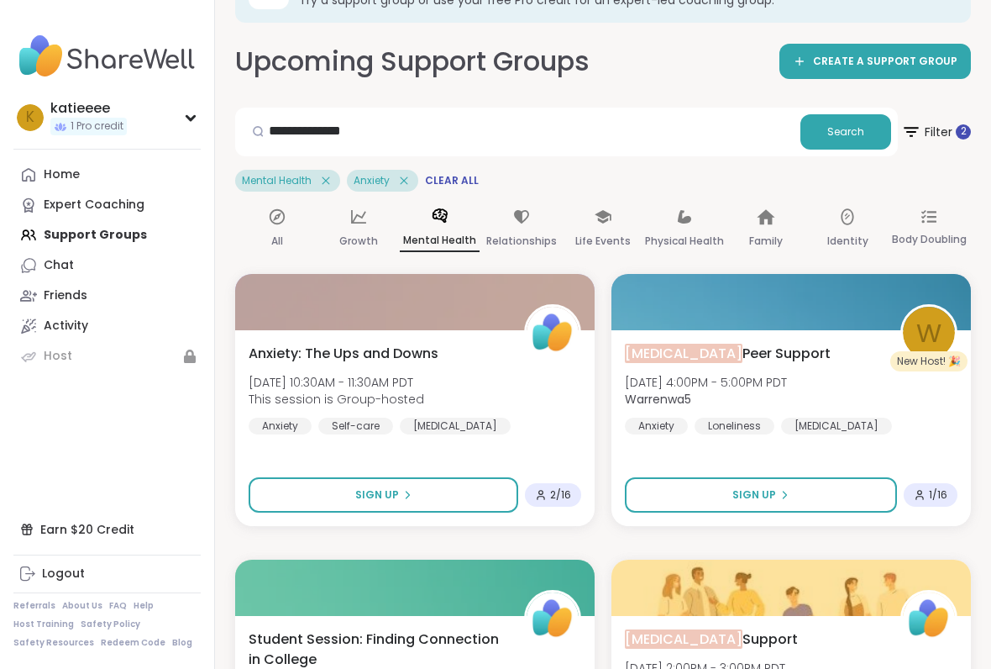
click at [874, 493] on button "Sign Up" at bounding box center [761, 494] width 272 height 35
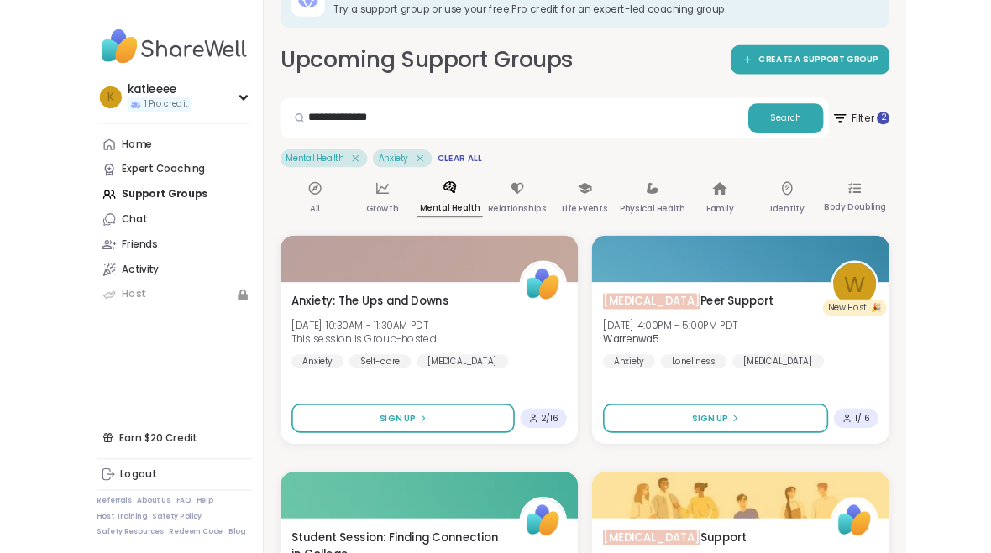
scroll to position [0, 0]
